Goal: Information Seeking & Learning: Learn about a topic

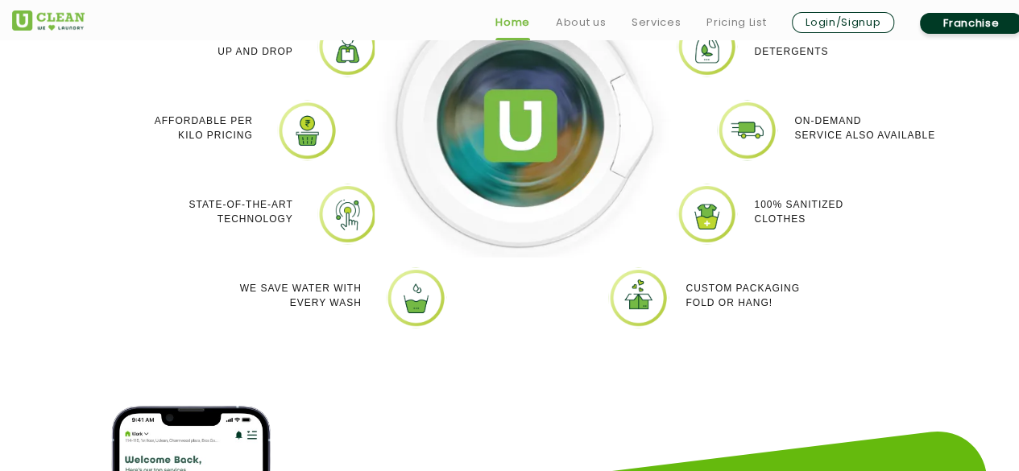
scroll to position [1449, 0]
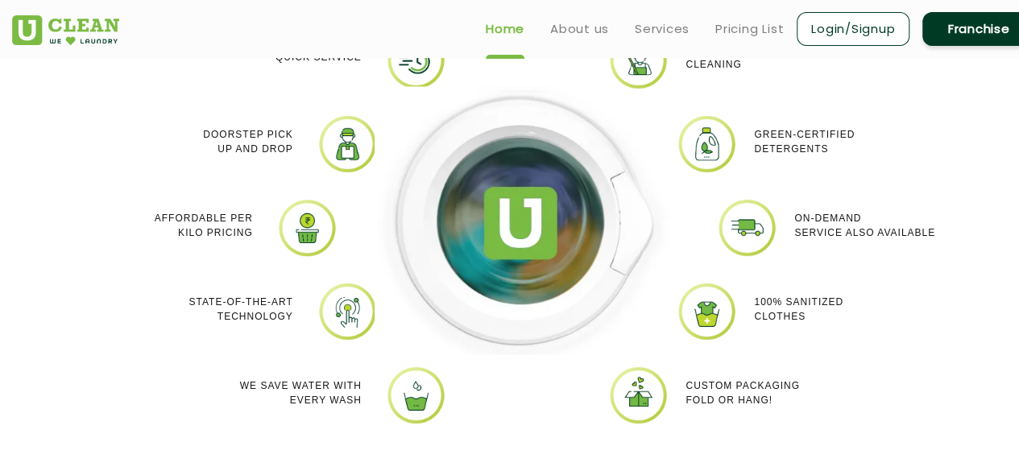
click at [751, 12] on ul "Home About us Services Pricing List Login/Signup Franchise" at bounding box center [754, 29] width 562 height 38
click at [749, 28] on link "Pricing List" at bounding box center [750, 28] width 68 height 19
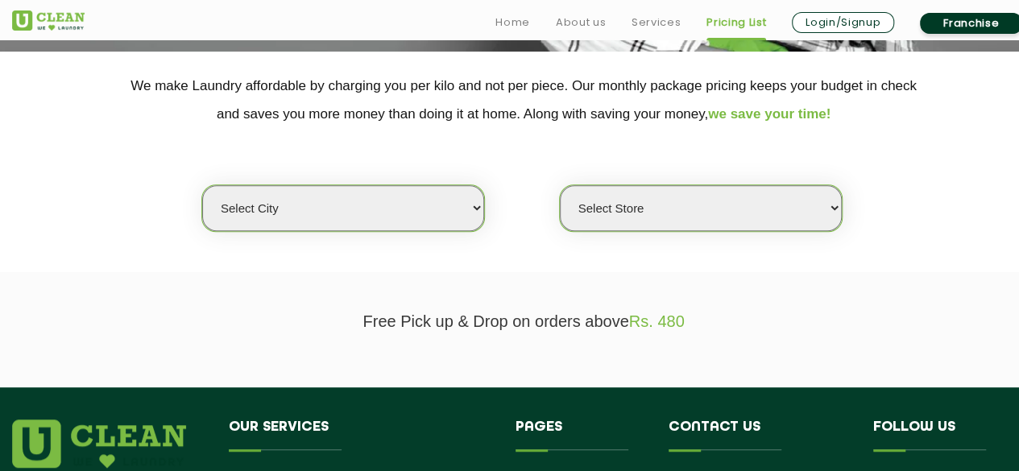
scroll to position [322, 0]
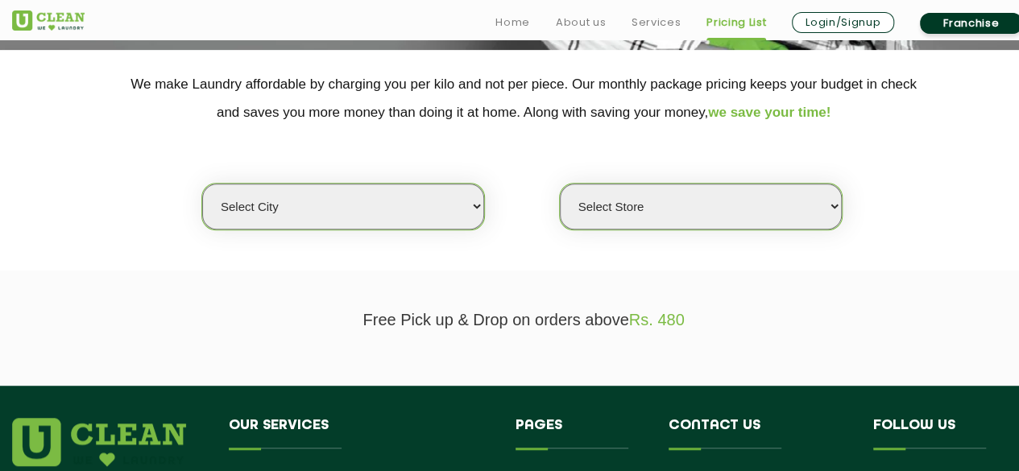
click at [455, 192] on select "Select city [GEOGRAPHIC_DATA] [GEOGRAPHIC_DATA] [GEOGRAPHIC_DATA] [GEOGRAPHIC_D…" at bounding box center [343, 207] width 282 height 46
select select "1"
click at [202, 184] on select "Select city [GEOGRAPHIC_DATA] [GEOGRAPHIC_DATA] [GEOGRAPHIC_DATA] [GEOGRAPHIC_D…" at bounding box center [343, 207] width 282 height 46
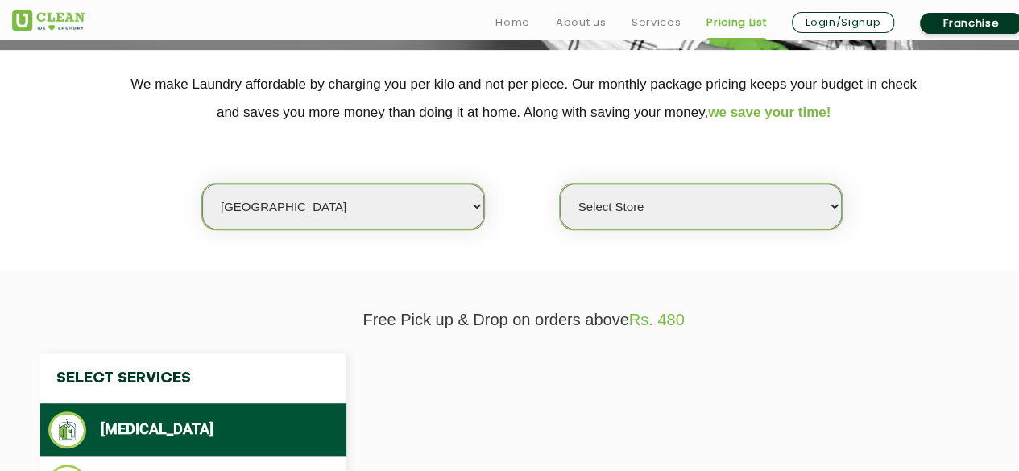
select select "0"
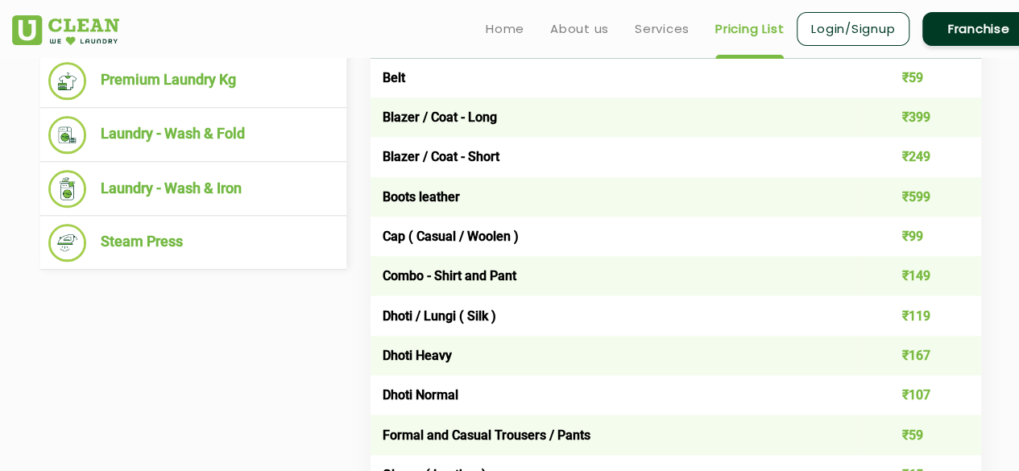
scroll to position [645, 0]
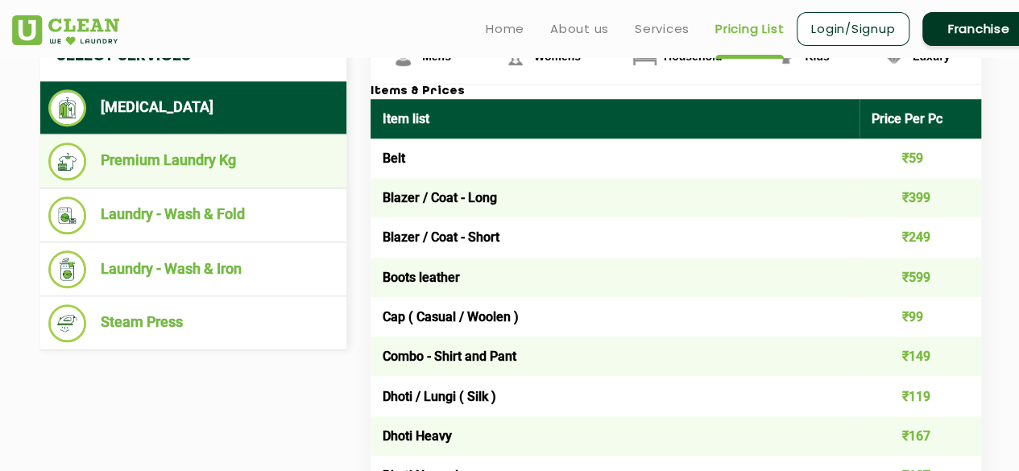
click at [254, 156] on li "Premium Laundry Kg" at bounding box center [193, 162] width 290 height 38
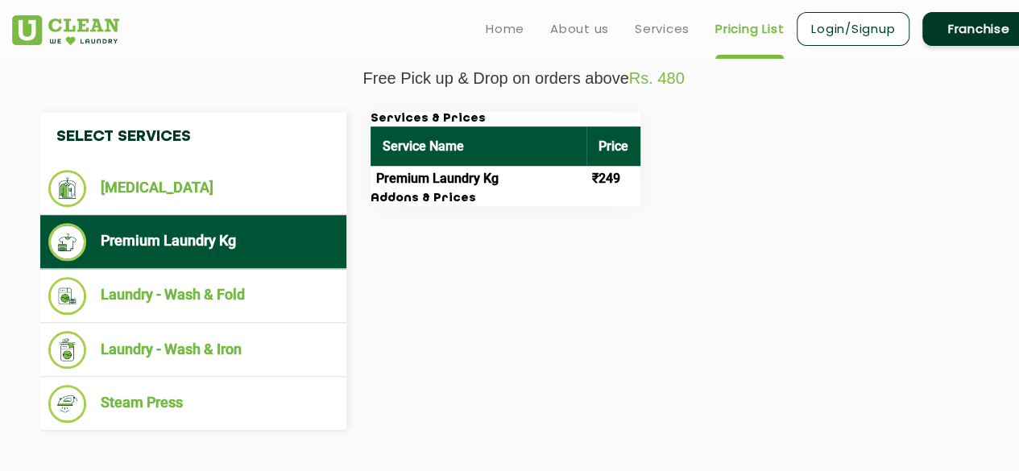
scroll to position [483, 0]
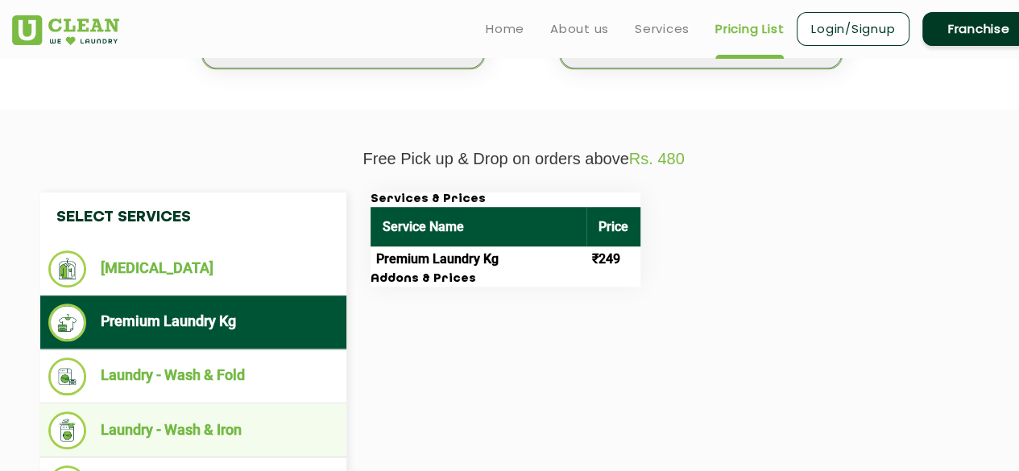
click at [126, 428] on li "Laundry - Wash & Iron" at bounding box center [193, 431] width 290 height 38
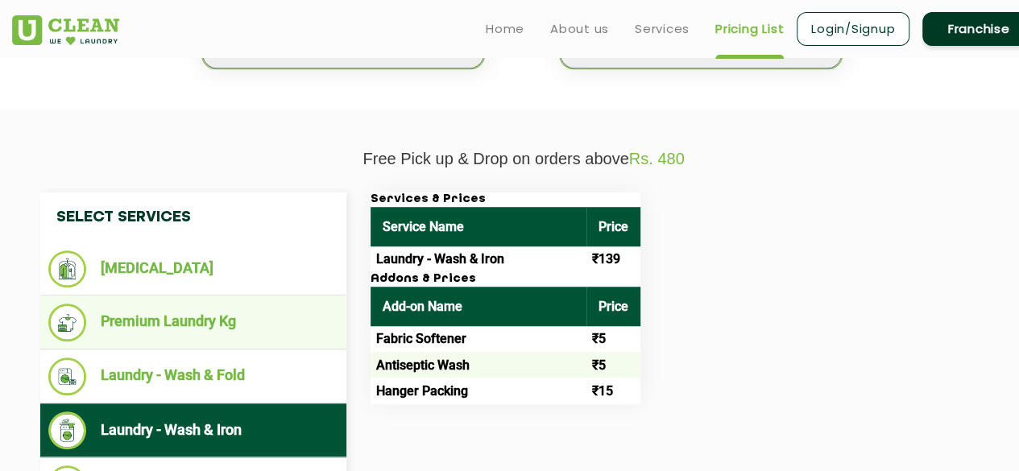
click at [203, 325] on li "Premium Laundry Kg" at bounding box center [193, 323] width 290 height 38
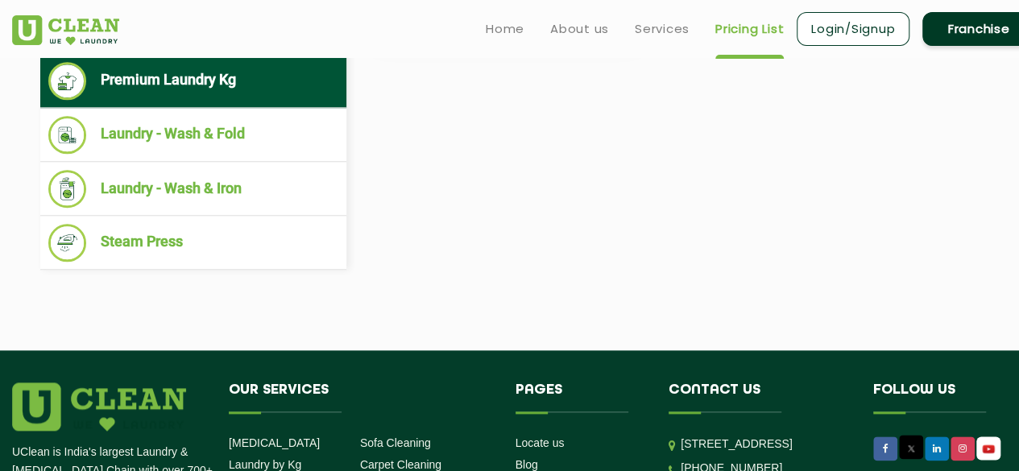
scroll to position [645, 0]
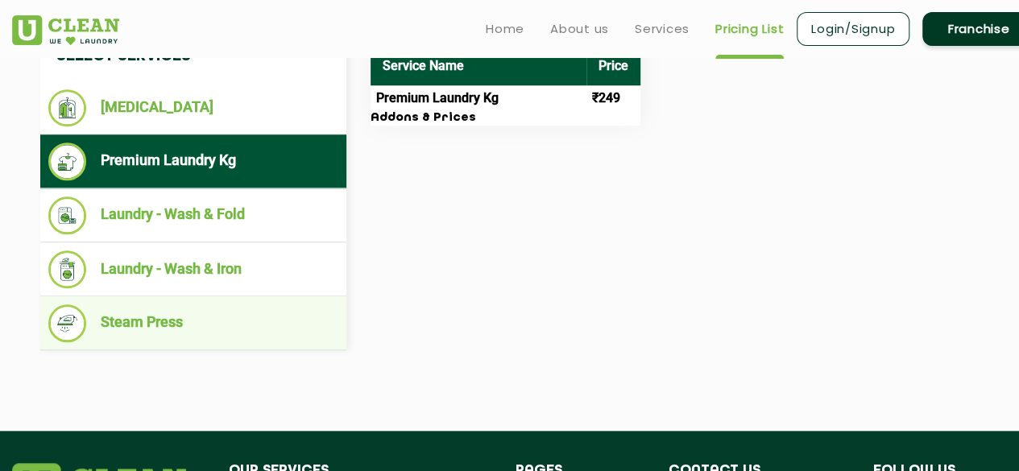
click at [143, 318] on li "Steam Press" at bounding box center [193, 324] width 290 height 38
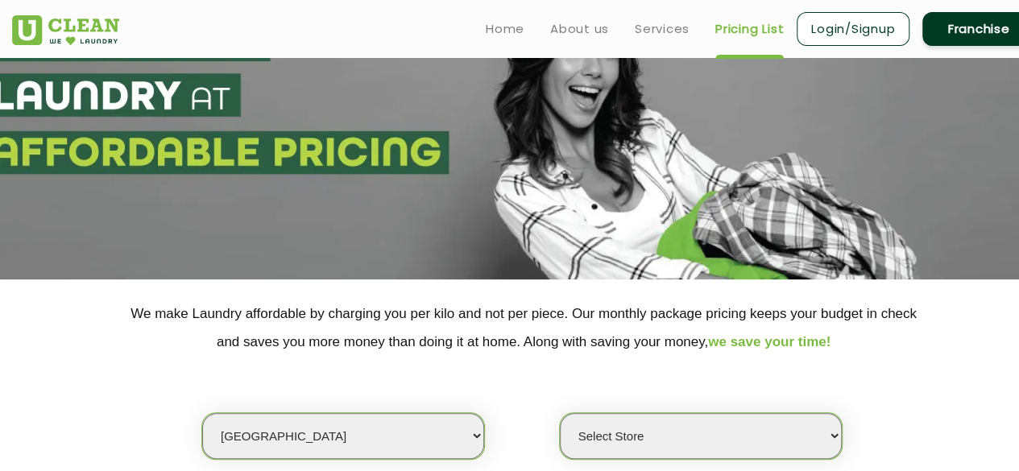
scroll to position [0, 0]
